Goal: Participate in discussion: Engage in conversation with other users on a specific topic

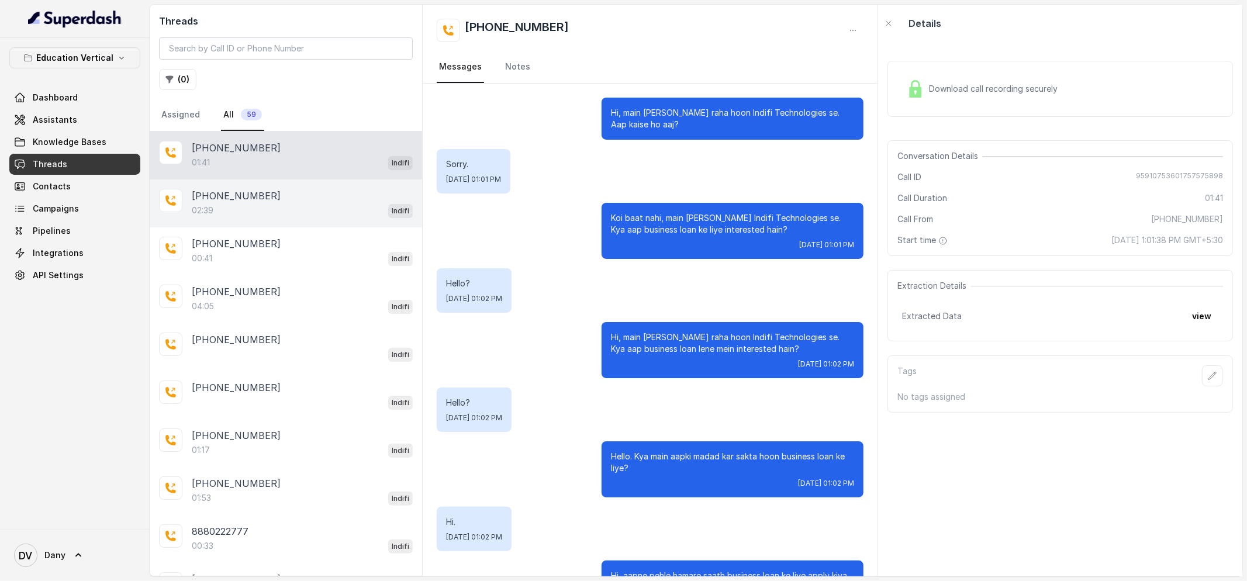
click at [255, 212] on div "02:39 Indifi" at bounding box center [302, 210] width 221 height 15
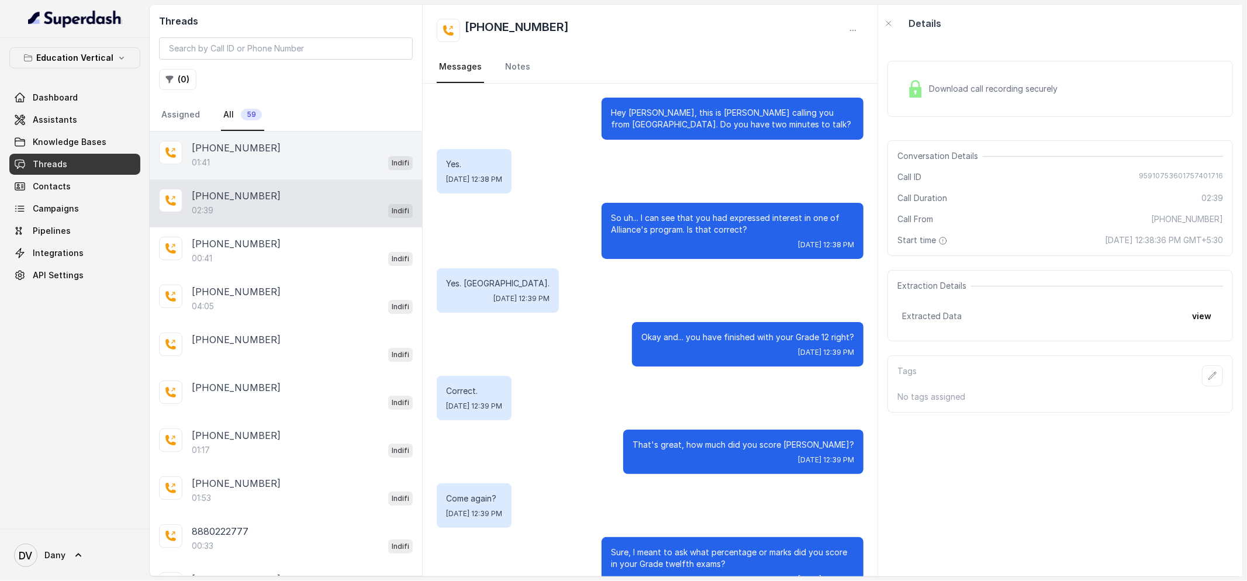
scroll to position [932, 0]
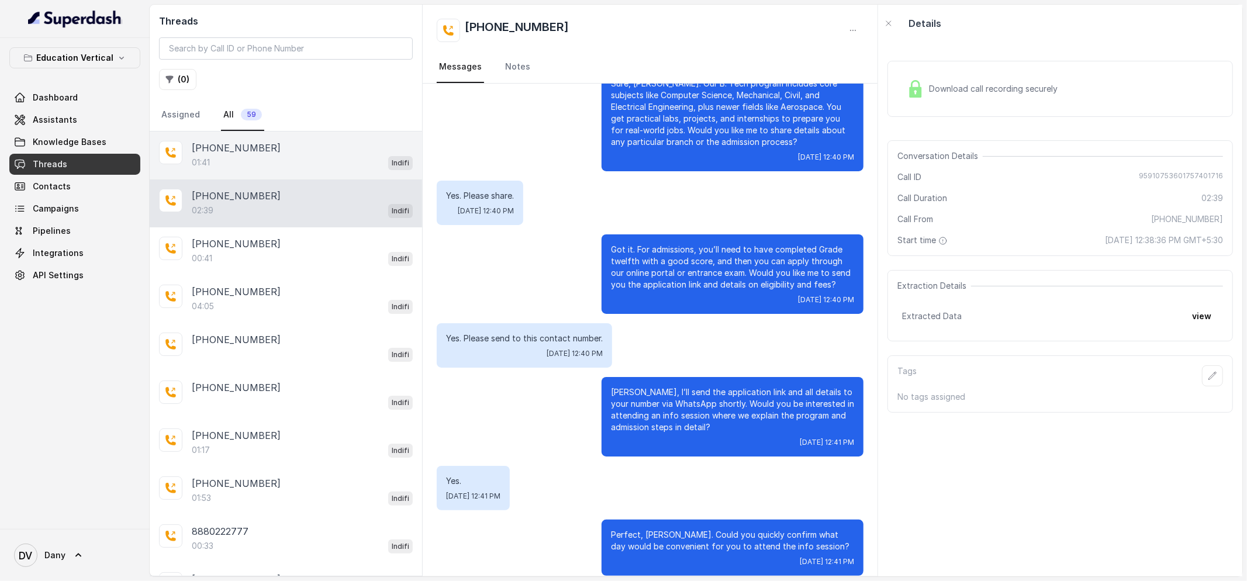
click at [277, 155] on div "01:41 Indifi" at bounding box center [302, 162] width 221 height 15
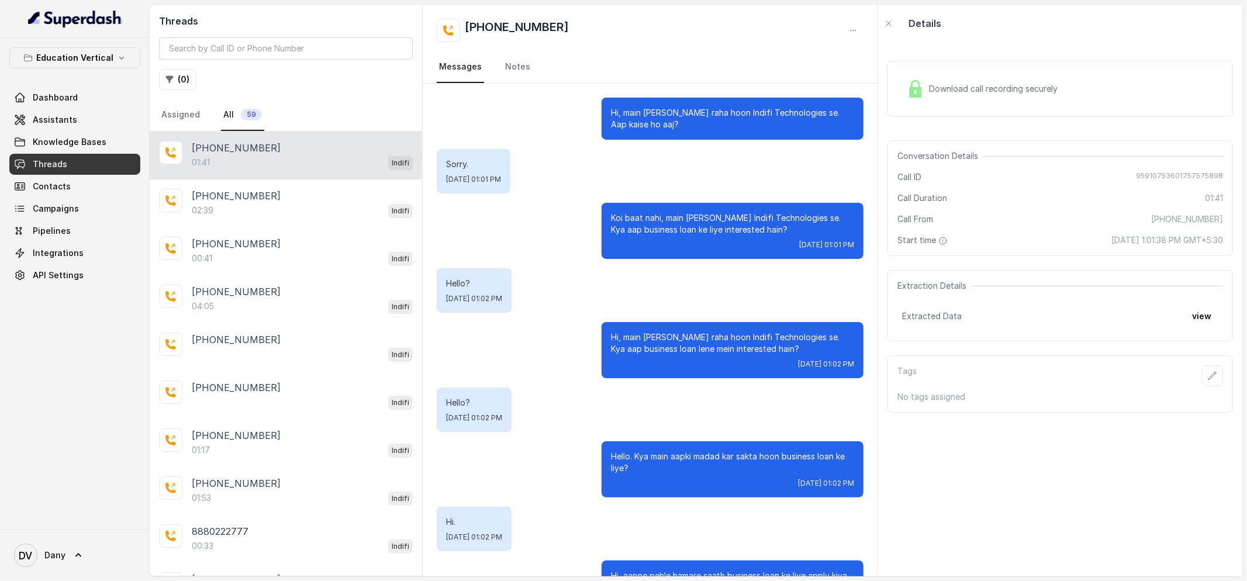
scroll to position [184, 0]
